Goal: Information Seeking & Learning: Learn about a topic

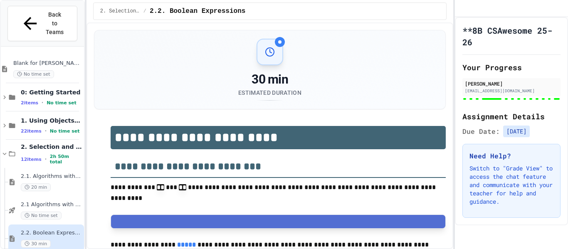
type input "**********"
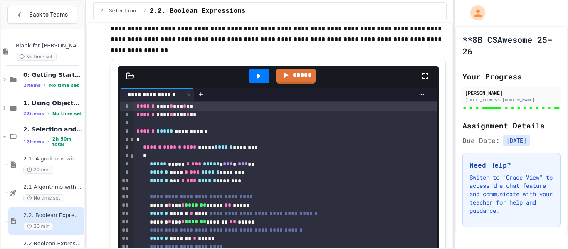
scroll to position [1229, 0]
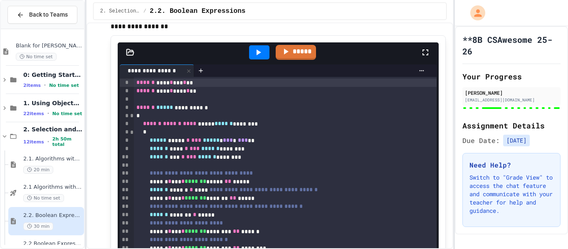
click at [264, 53] on div at bounding box center [259, 52] width 20 height 14
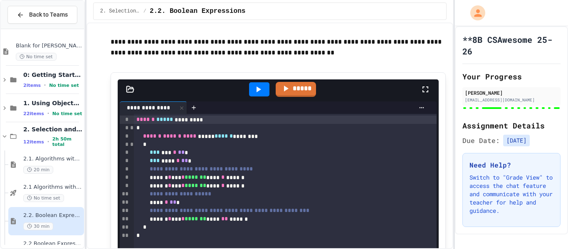
scroll to position [1901, 0]
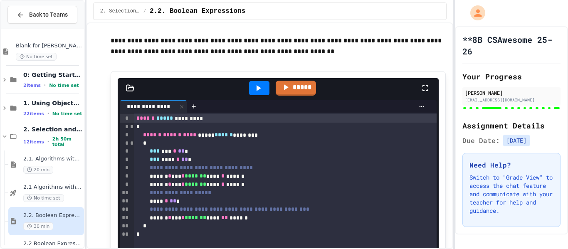
click at [254, 93] on icon at bounding box center [258, 88] width 10 height 10
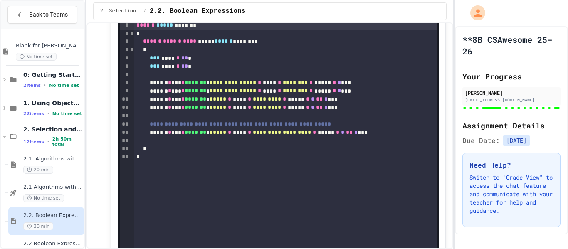
scroll to position [3203, 0]
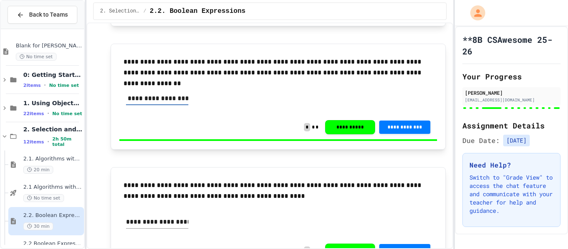
scroll to position [0, 183]
drag, startPoint x: 150, startPoint y: 161, endPoint x: 213, endPoint y: 151, distance: 64.4
click at [213, 115] on div "**********" at bounding box center [278, 101] width 318 height 29
click at [158, 105] on input "**********" at bounding box center [157, 99] width 62 height 12
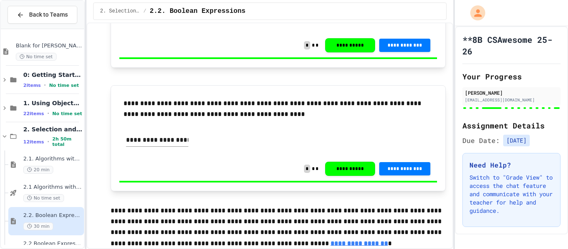
click at [138, 147] on input "**********" at bounding box center [157, 141] width 62 height 12
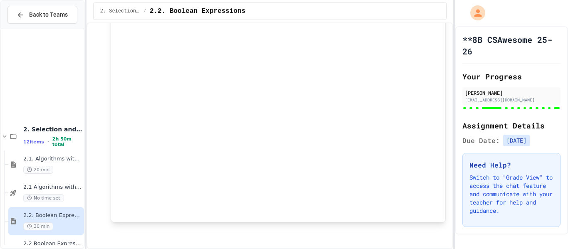
scroll to position [123, 0]
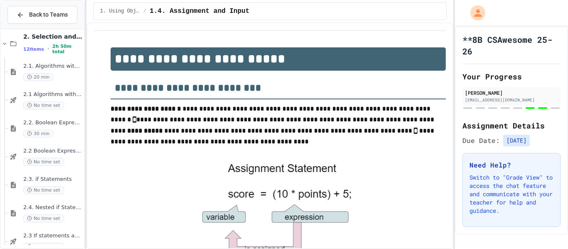
scroll to position [557, 0]
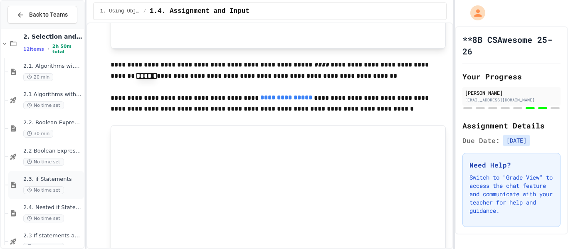
click at [70, 186] on div "2.3. if Statements No time set" at bounding box center [52, 185] width 59 height 18
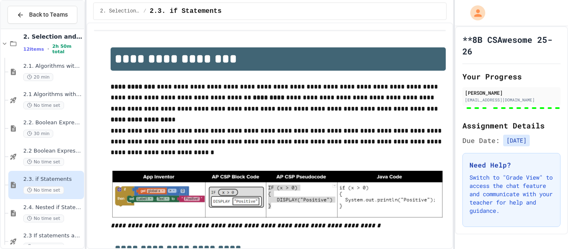
scroll to position [20, 0]
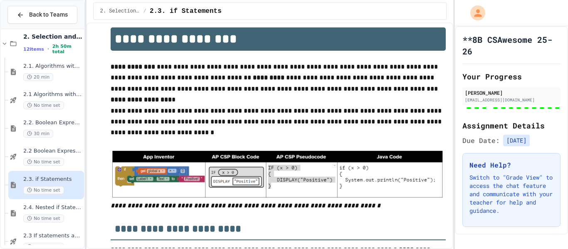
type input "**********"
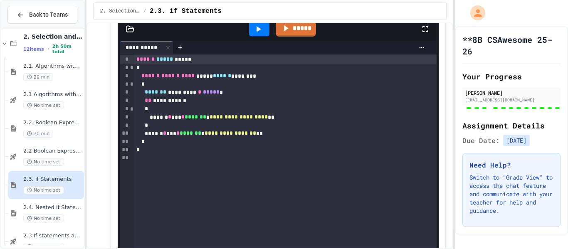
scroll to position [744, 0]
click at [259, 34] on icon at bounding box center [258, 29] width 10 height 10
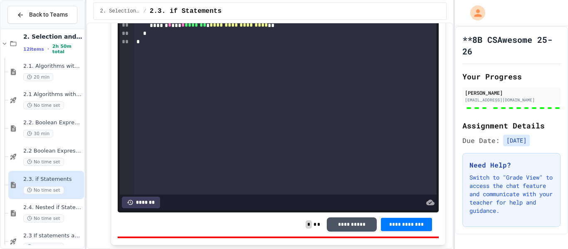
scroll to position [2785, 0]
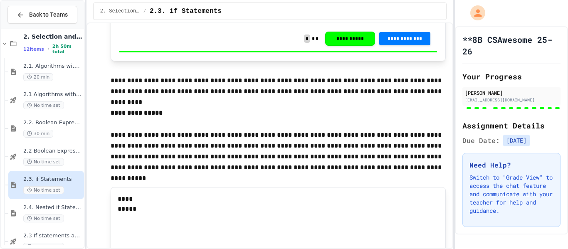
scroll to position [3167, 0]
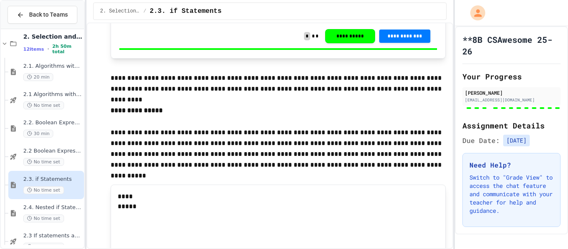
drag, startPoint x: 188, startPoint y: 174, endPoint x: 241, endPoint y: 166, distance: 54.1
click at [241, 24] on div "**********" at bounding box center [278, 9] width 318 height 29
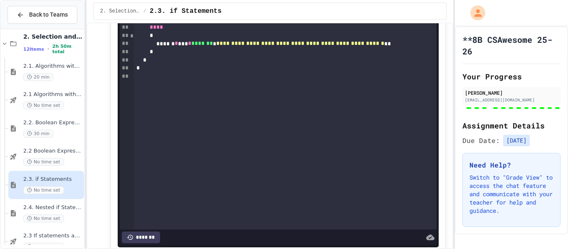
scroll to position [3446, 0]
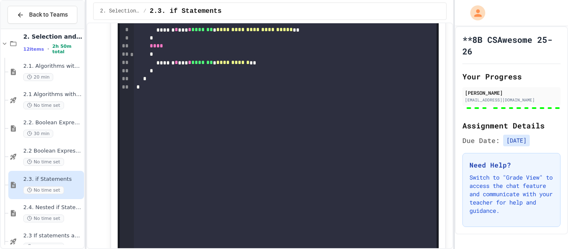
scroll to position [4237, 0]
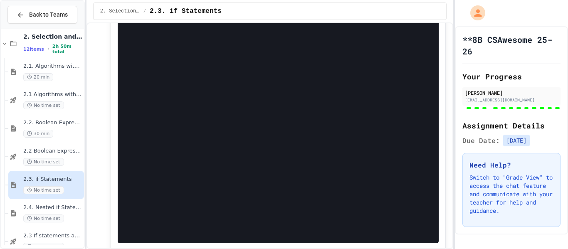
scroll to position [4864, 0]
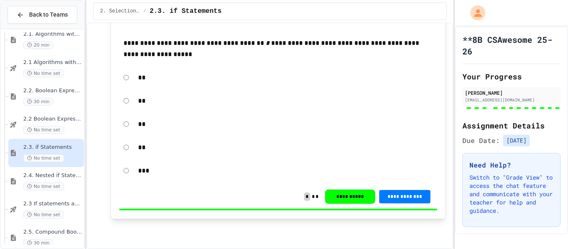
scroll to position [126, 0]
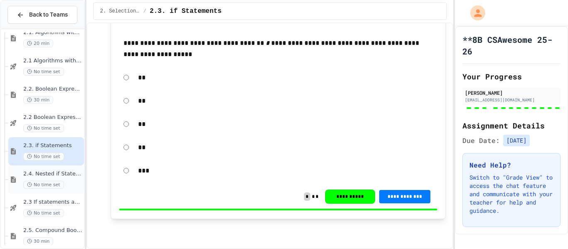
click at [64, 178] on div "2.4. Nested if Statements No time set" at bounding box center [52, 180] width 59 height 18
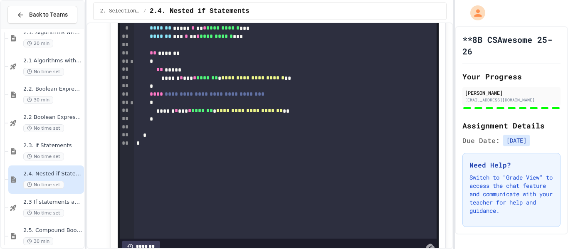
scroll to position [3322, 0]
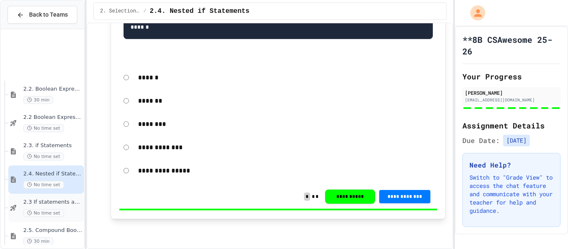
scroll to position [219, 0]
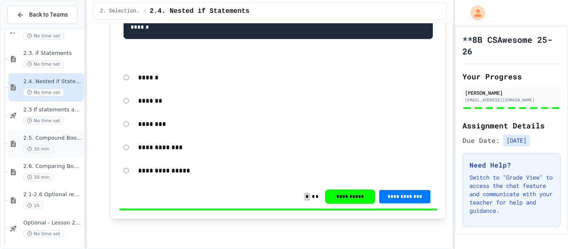
click at [59, 143] on div "2.5. Compound Boolean Expressions 30 min" at bounding box center [52, 144] width 59 height 18
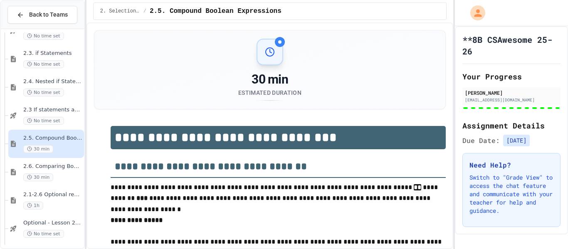
scroll to position [129, 0]
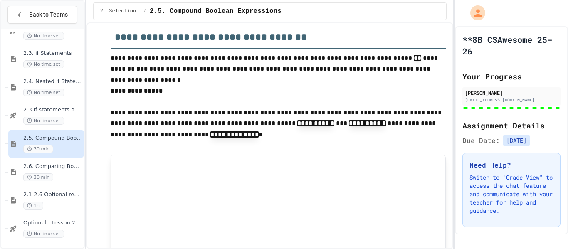
type input "*****"
type input "****"
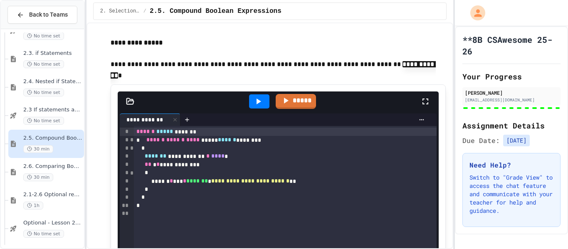
scroll to position [1687, 0]
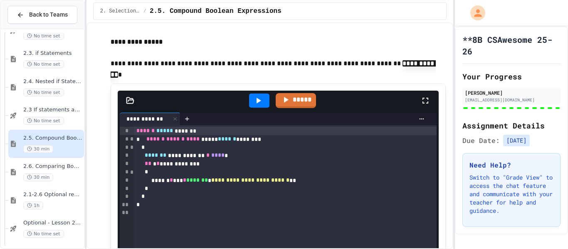
click at [256, 98] on icon at bounding box center [258, 101] width 10 height 10
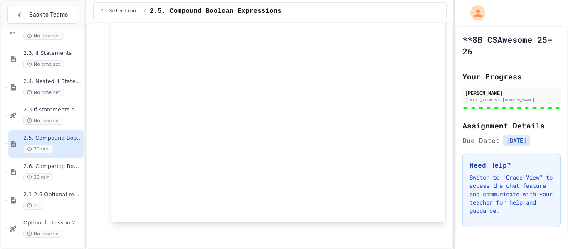
scroll to position [5653, 0]
click at [52, 171] on div "2.6. Comparing Boolean Expressions (De Morgan’s Laws) 30 min" at bounding box center [52, 172] width 59 height 18
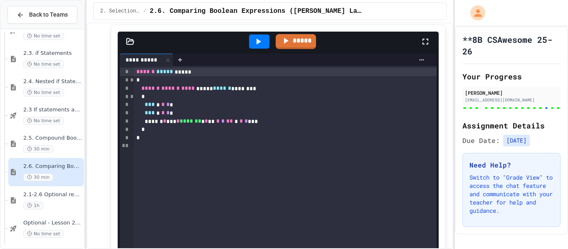
scroll to position [1218, 0]
click at [253, 46] on icon at bounding box center [258, 41] width 10 height 10
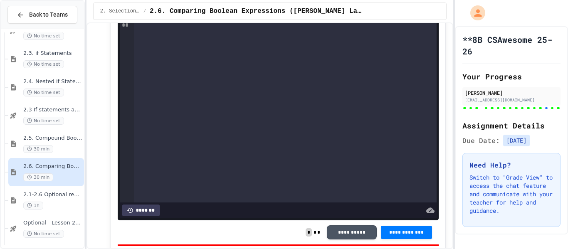
scroll to position [2517, 0]
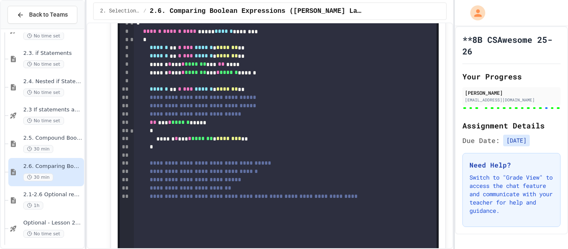
scroll to position [3500, 0]
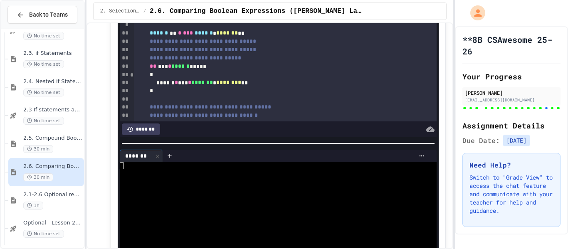
scroll to position [49, 0]
click at [110, 249] on div at bounding box center [284, 250] width 568 height 0
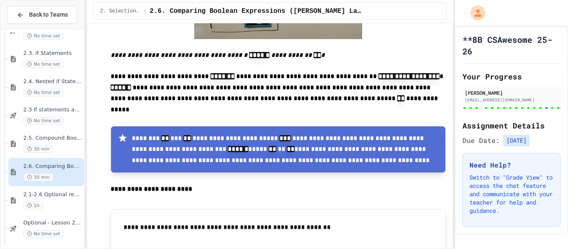
scroll to position [4297, 0]
